Goal: Check status: Check status

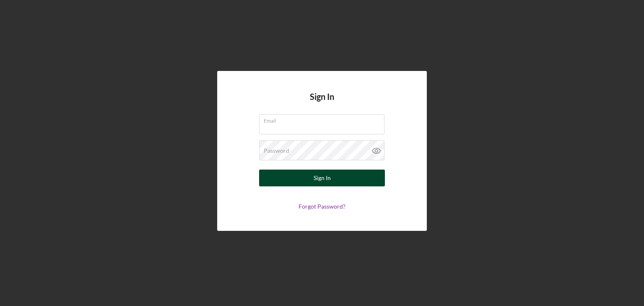
type input "[EMAIL_ADDRESS][DOMAIN_NAME]"
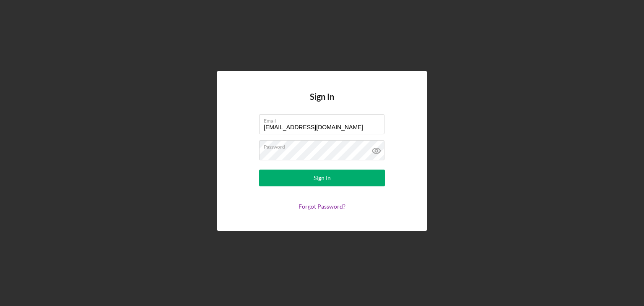
drag, startPoint x: 269, startPoint y: 174, endPoint x: 209, endPoint y: 148, distance: 65.6
click at [269, 173] on button "Sign In" at bounding box center [322, 177] width 126 height 17
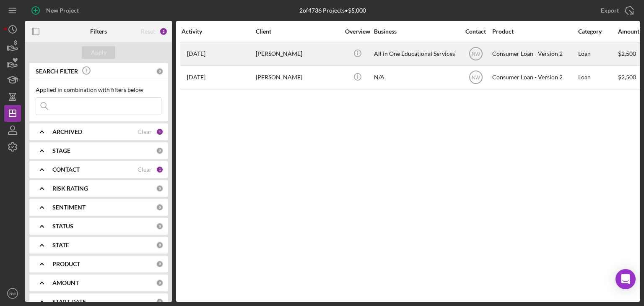
click at [205, 54] on time "[DATE]" at bounding box center [196, 53] width 18 height 7
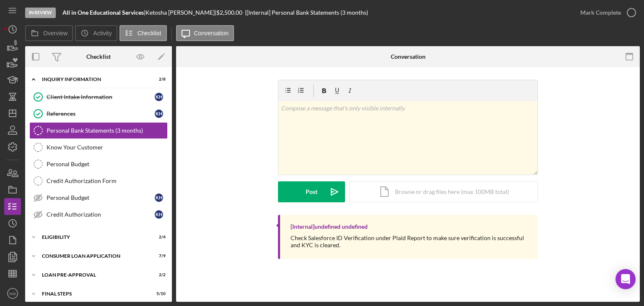
scroll to position [22, 0]
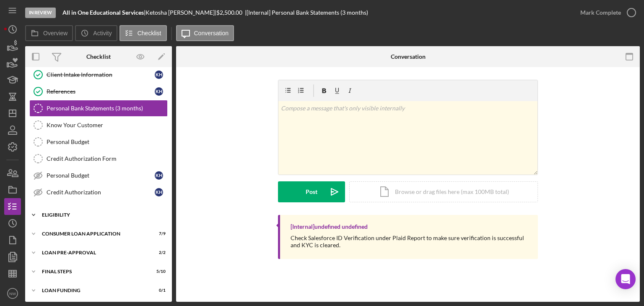
click at [32, 210] on icon "Icon/Expander" at bounding box center [33, 214] width 17 height 17
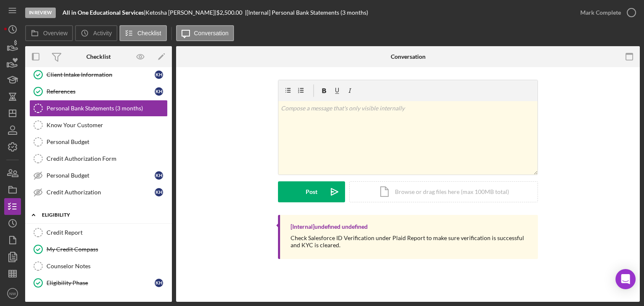
scroll to position [93, 0]
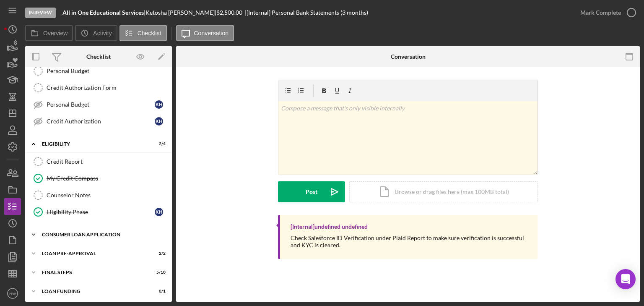
click at [38, 230] on icon "Icon/Expander" at bounding box center [33, 234] width 17 height 17
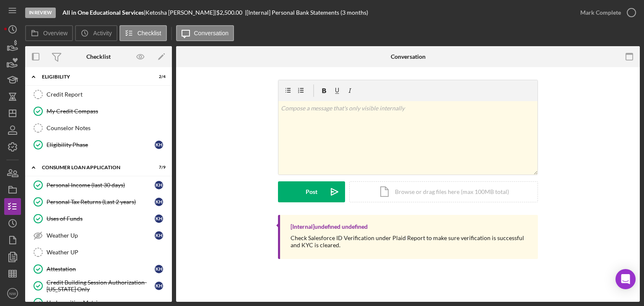
scroll to position [247, 0]
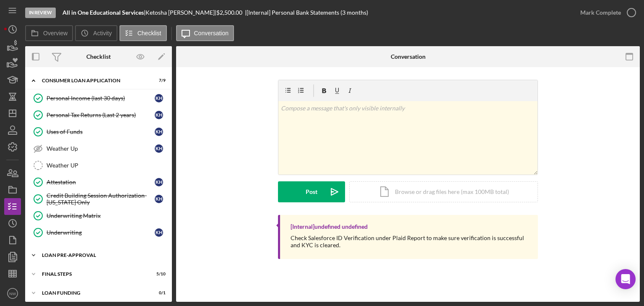
click at [34, 248] on icon "Icon/Expander" at bounding box center [33, 255] width 17 height 17
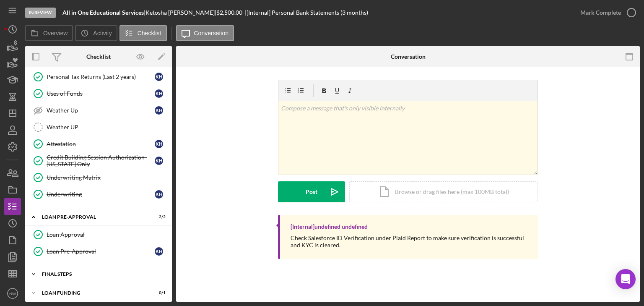
click at [32, 270] on icon "Icon/Expander" at bounding box center [33, 273] width 17 height 17
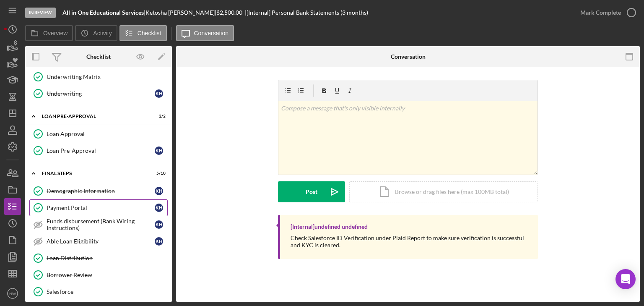
click at [69, 204] on div "Payment Portal" at bounding box center [101, 207] width 108 height 7
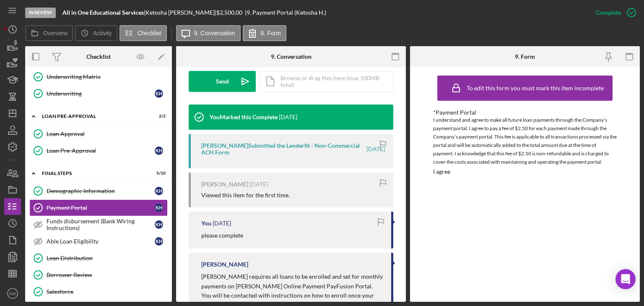
scroll to position [151, 0]
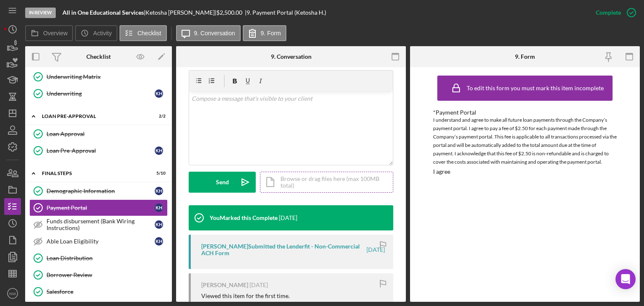
click at [290, 182] on div "Icon/Document Browse or drag files here (max 100MB total) Tap to choose files o…" at bounding box center [326, 181] width 133 height 21
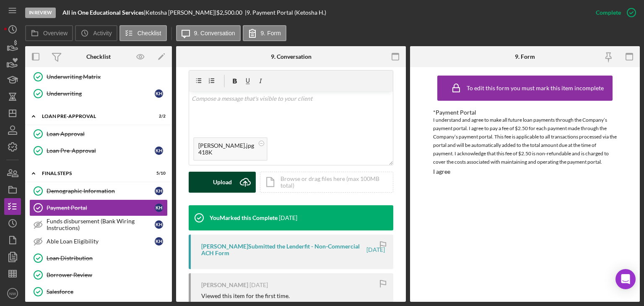
click at [213, 186] on div "Upload" at bounding box center [222, 181] width 19 height 21
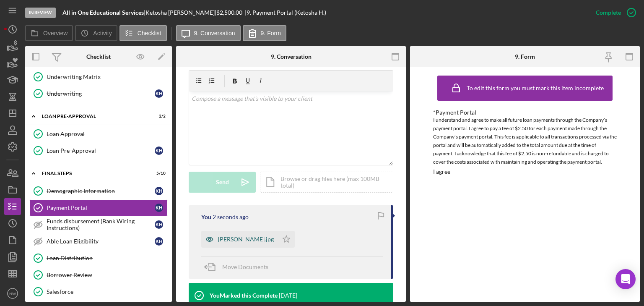
click at [236, 238] on div "[PERSON_NAME].jpg" at bounding box center [246, 239] width 56 height 7
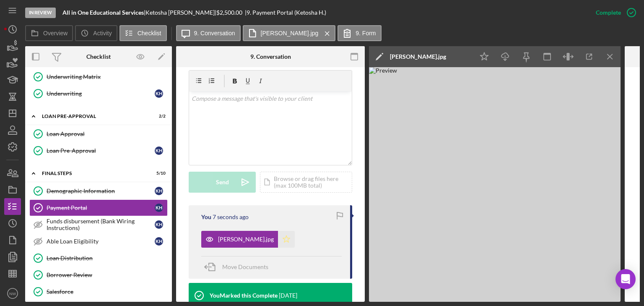
click at [278, 235] on icon "Icon/Star" at bounding box center [286, 239] width 17 height 17
click at [635, 13] on icon "button" at bounding box center [631, 12] width 21 height 21
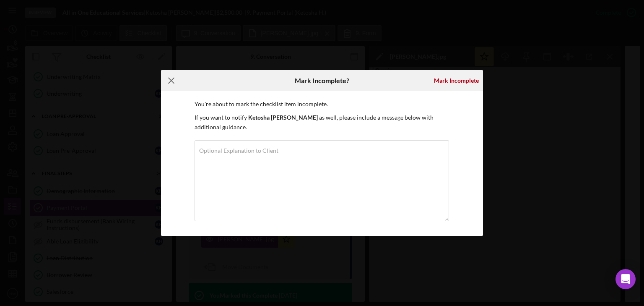
click at [169, 78] on line at bounding box center [171, 80] width 5 height 5
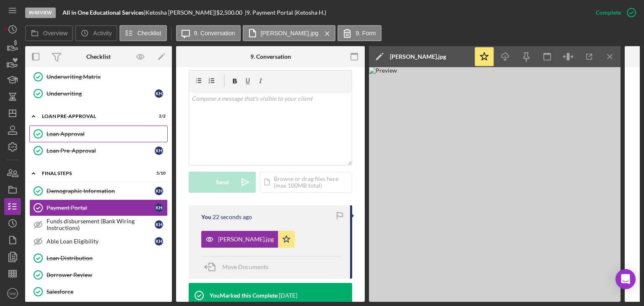
click at [81, 125] on link "Loan Approval Loan Approval" at bounding box center [98, 133] width 138 height 17
